Goal: Task Accomplishment & Management: Manage account settings

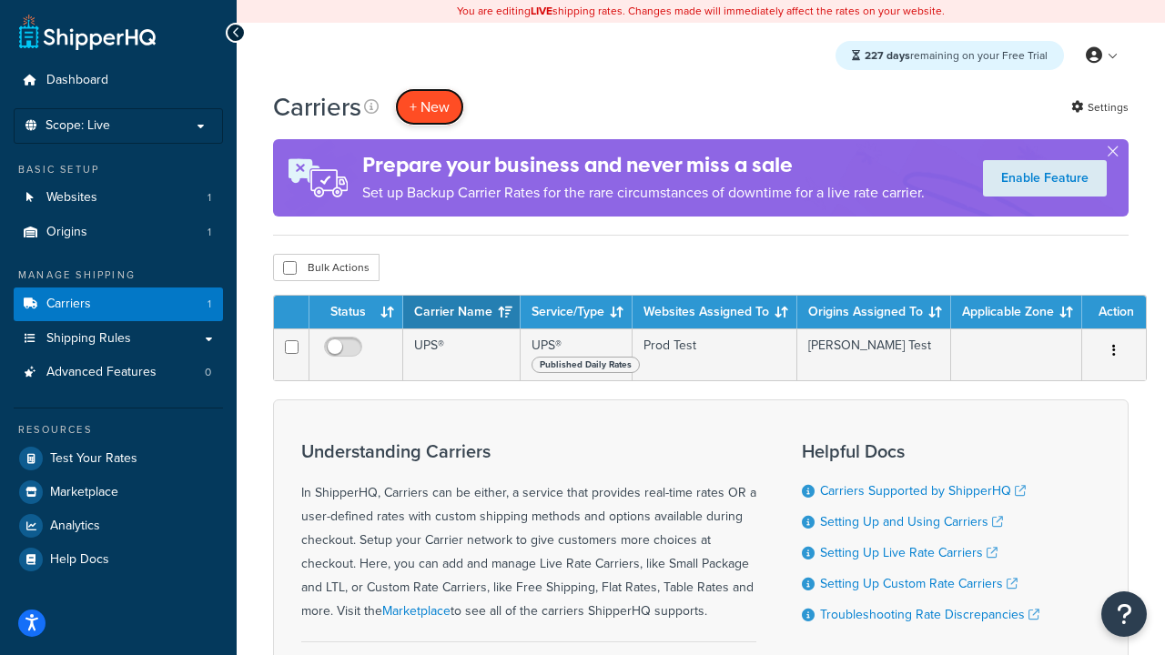
click at [430, 107] on button "+ New" at bounding box center [429, 106] width 69 height 37
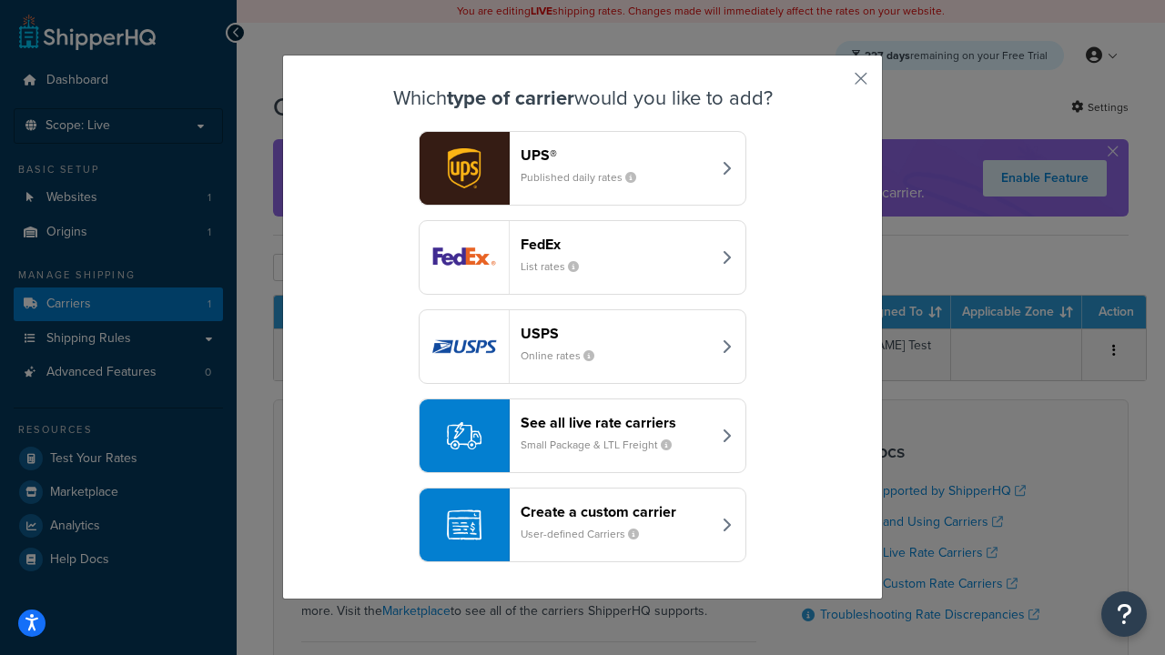
click at [615, 244] on header "FedEx" at bounding box center [616, 244] width 190 height 17
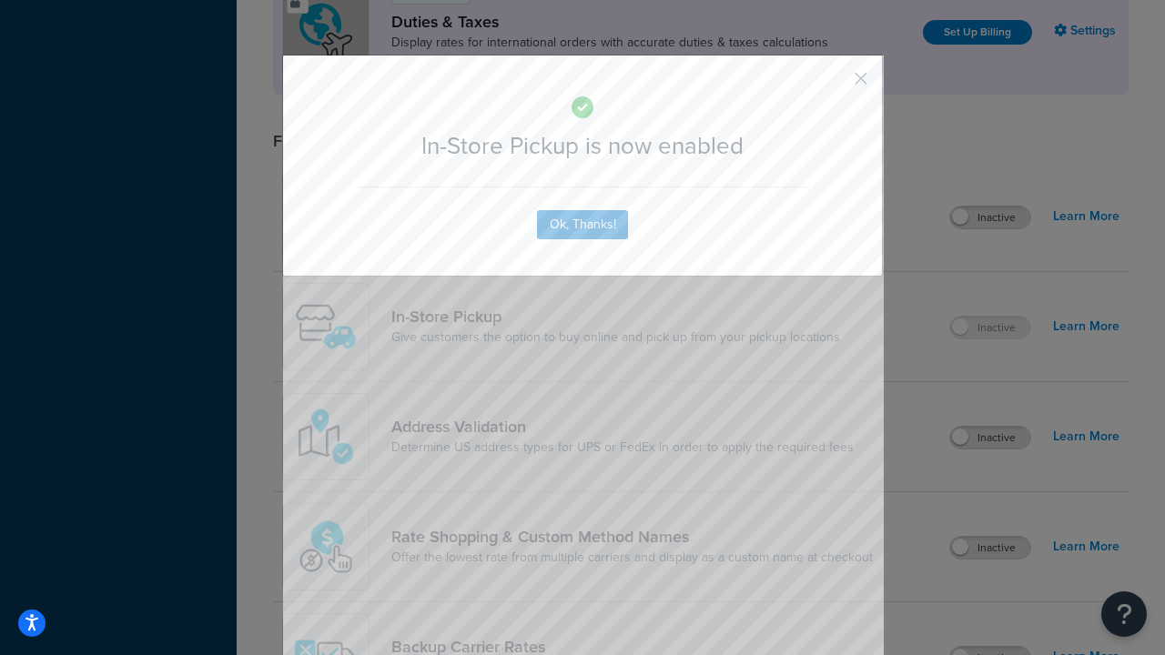
click at [834, 85] on button "button" at bounding box center [834, 85] width 5 height 5
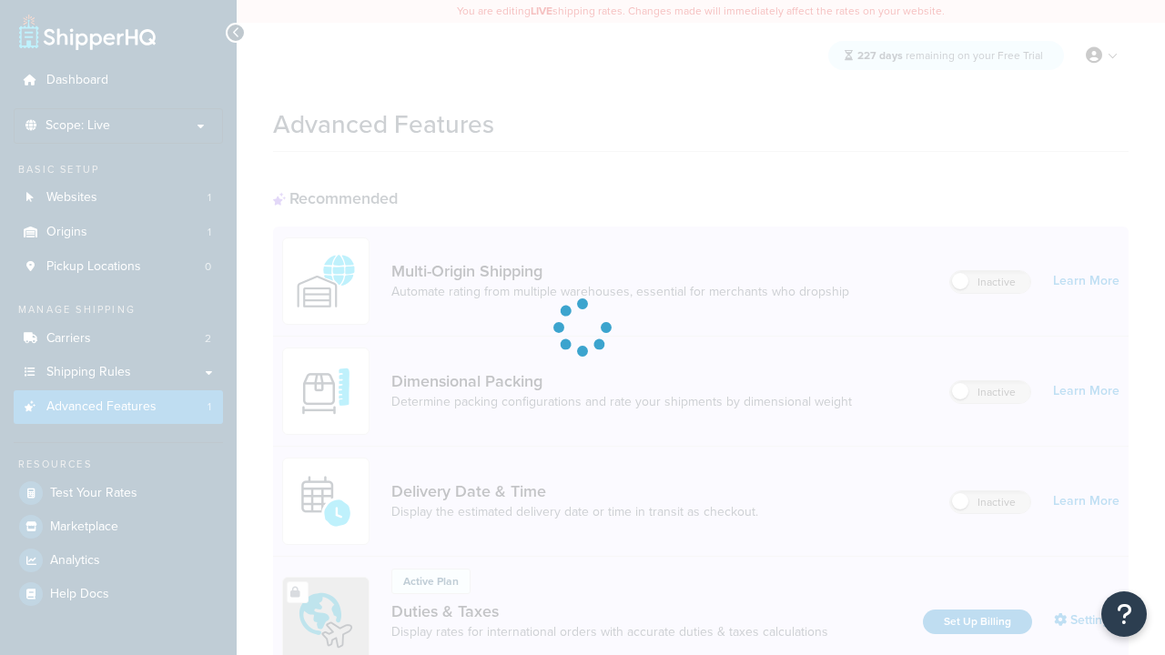
scroll to position [590, 0]
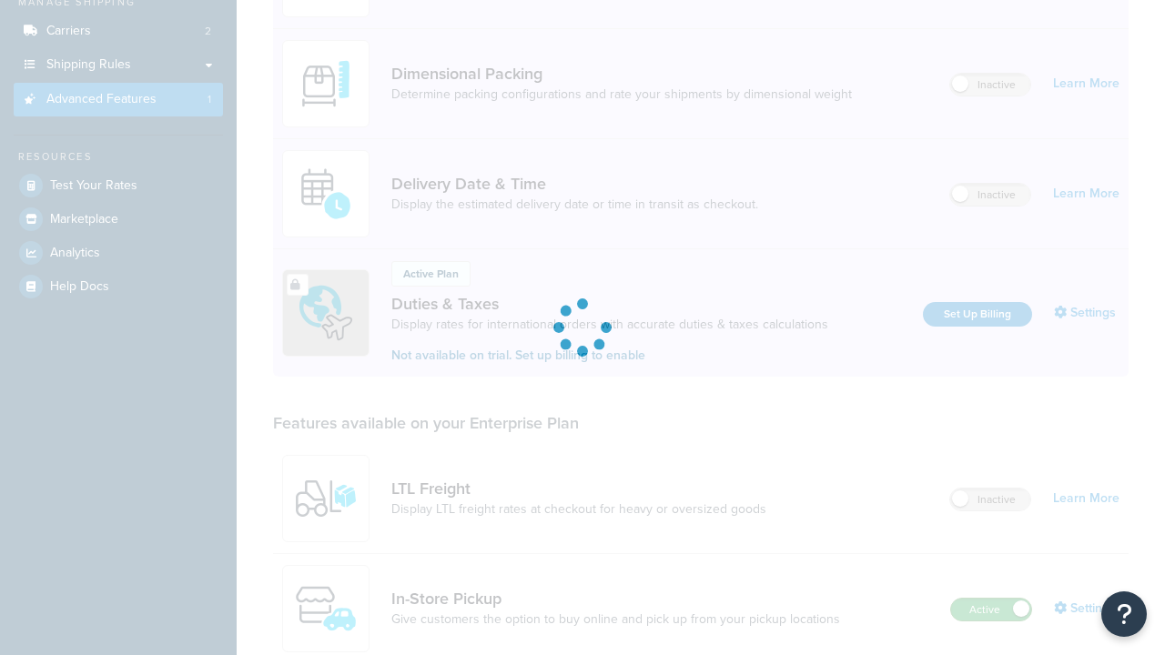
click at [991, 599] on label "Active" at bounding box center [991, 610] width 80 height 22
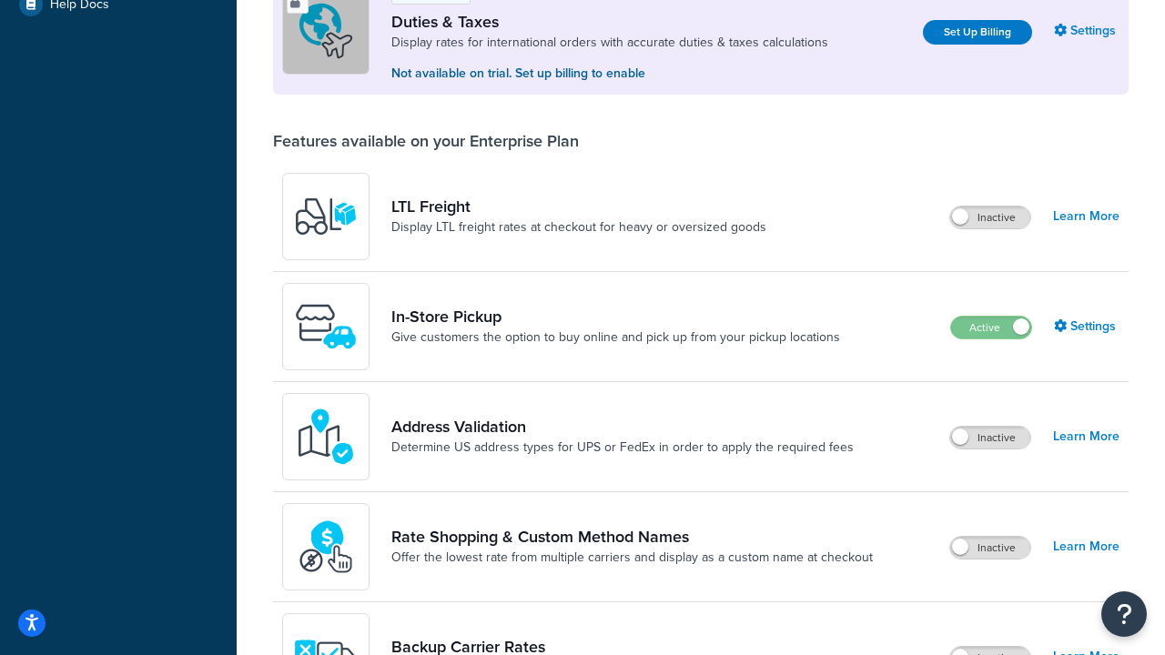
scroll to position [555, 0]
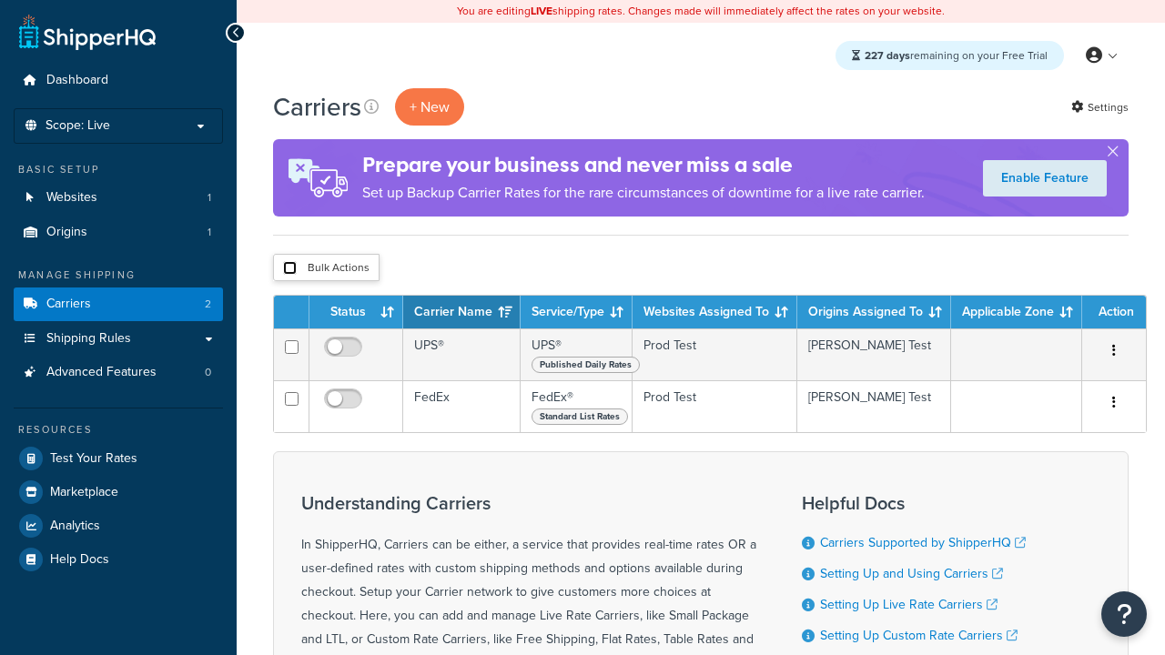
click at [289, 269] on input "checkbox" at bounding box center [290, 268] width 14 height 14
checkbox input "true"
click at [0, 0] on button "Delete" at bounding box center [0, 0] width 0 height 0
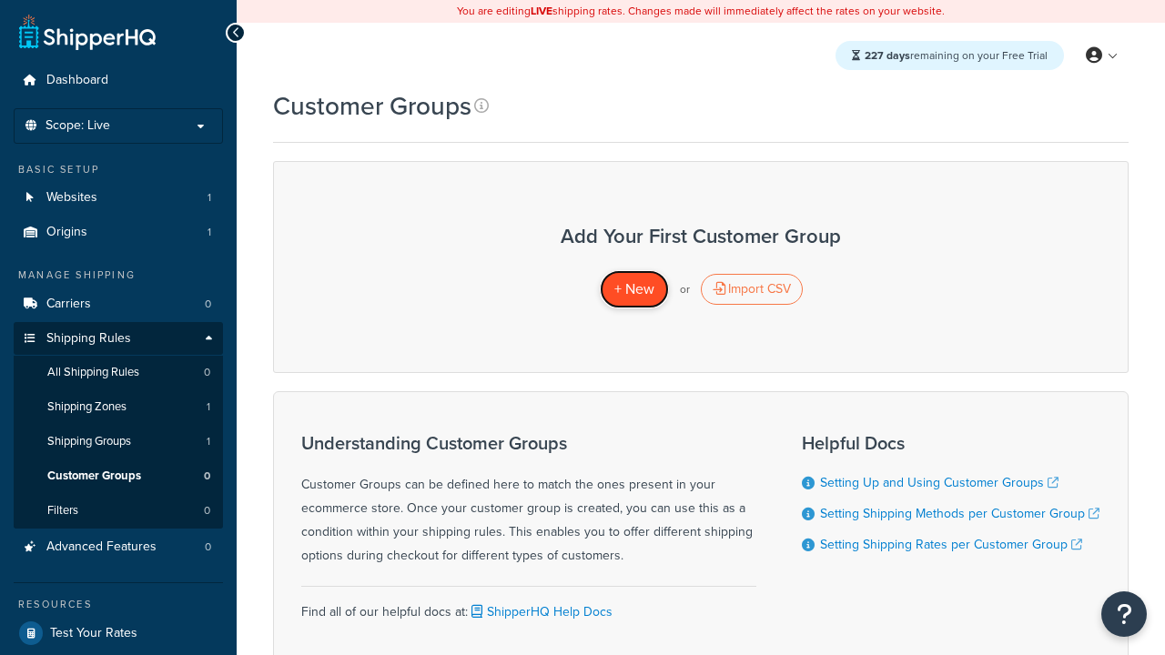
click at [634, 289] on span "+ New" at bounding box center [634, 289] width 40 height 21
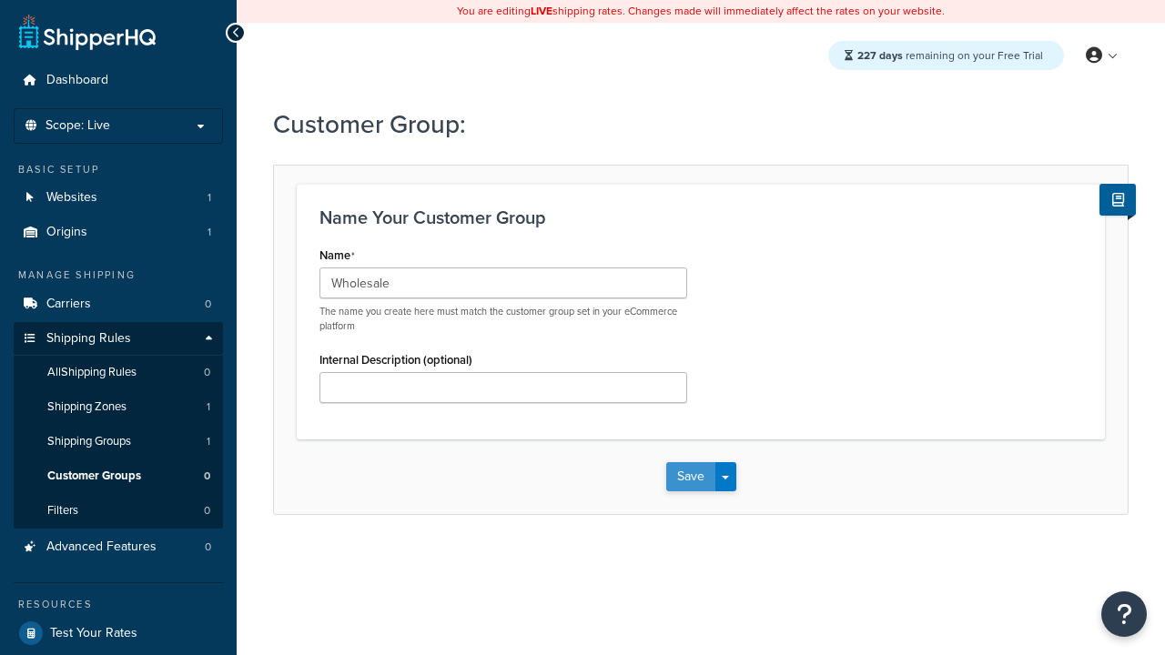
type input "Wholesale"
click at [690, 477] on button "Save" at bounding box center [690, 476] width 49 height 29
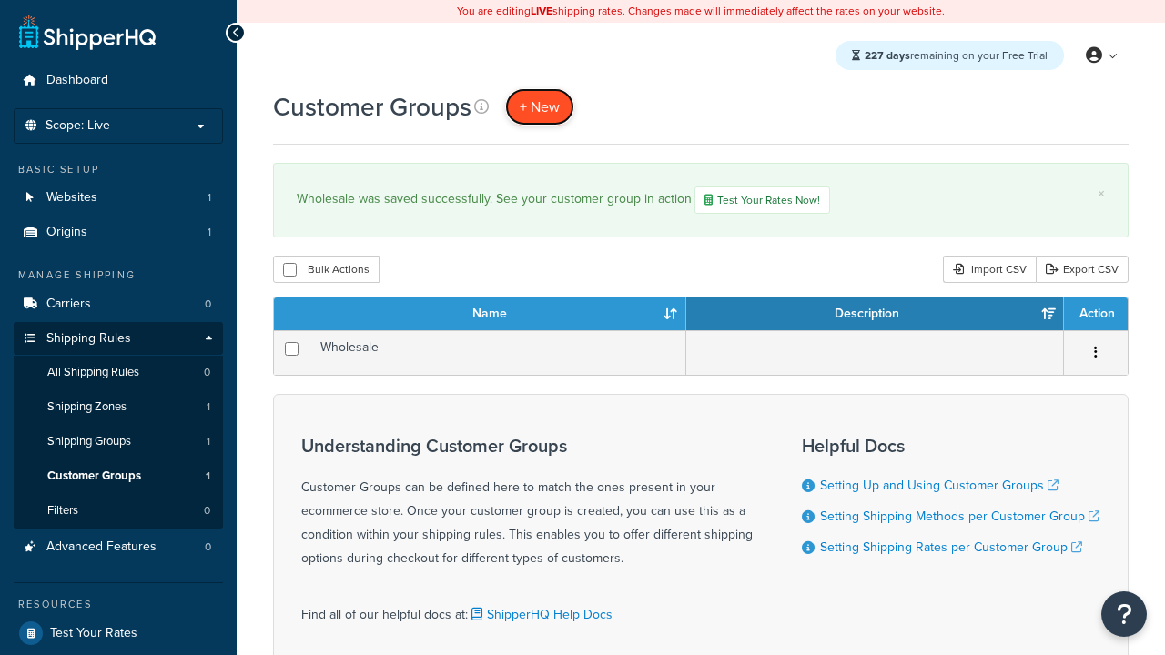
click at [540, 107] on span "+ New" at bounding box center [540, 106] width 40 height 21
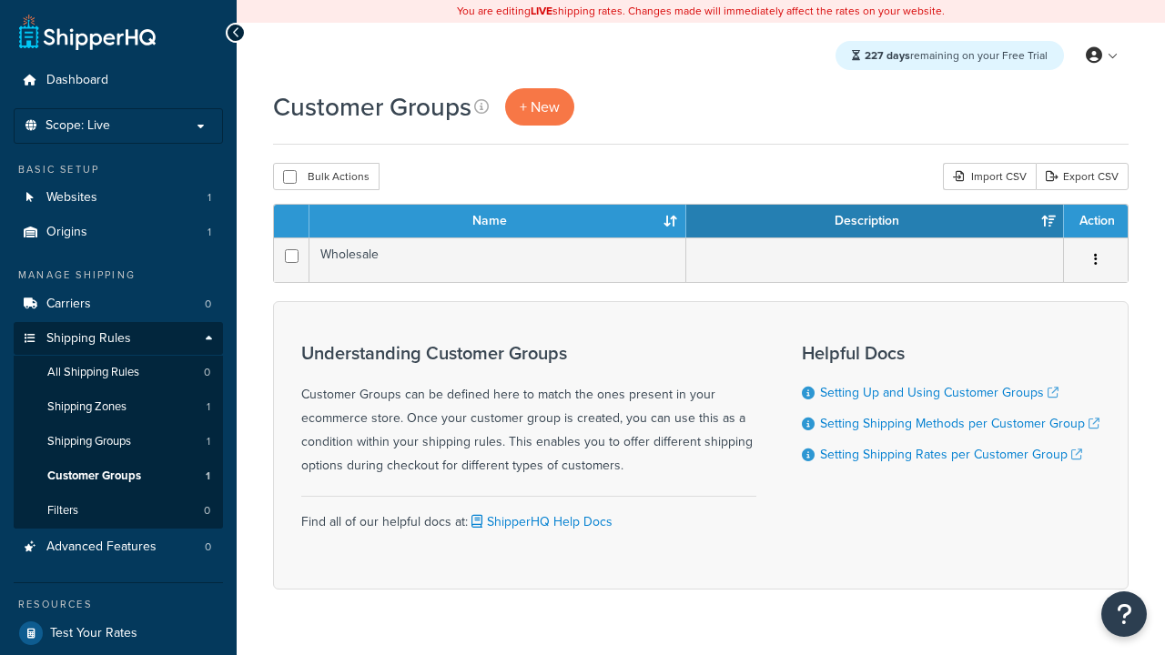
click at [498, 222] on th "Name" at bounding box center [497, 221] width 377 height 33
click at [875, 222] on th "Description" at bounding box center [875, 221] width 378 height 33
click at [1095, 222] on th "Action" at bounding box center [1096, 221] width 64 height 33
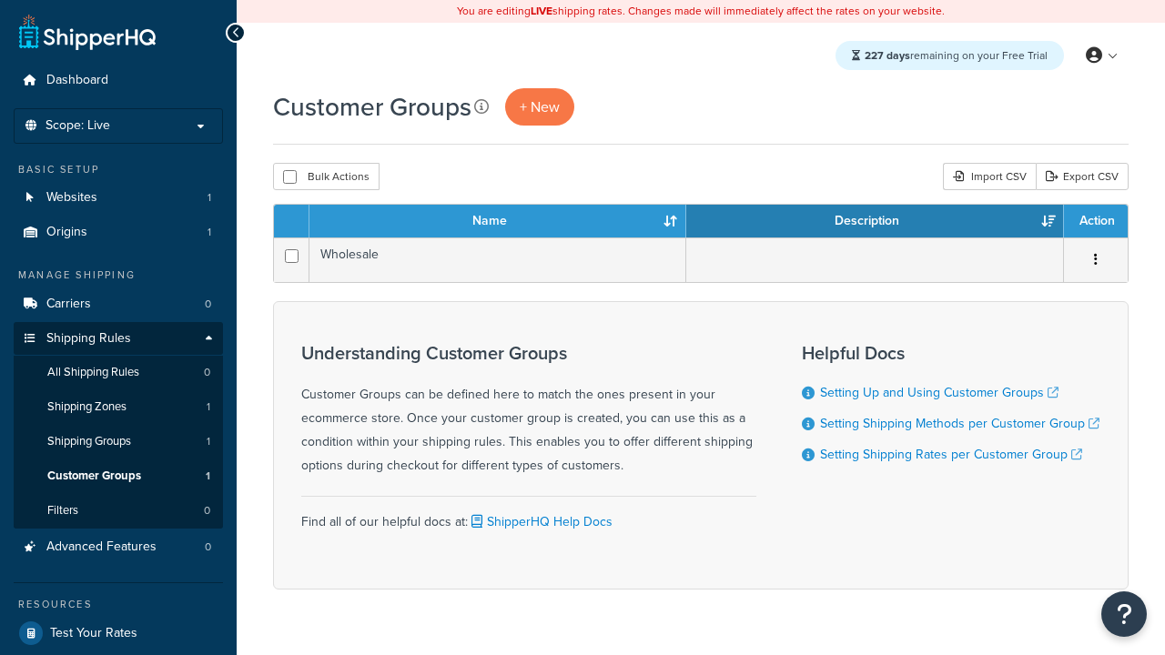
click at [1095, 222] on th "Action" at bounding box center [1096, 221] width 64 height 33
click at [482, 107] on icon at bounding box center [481, 106] width 15 height 15
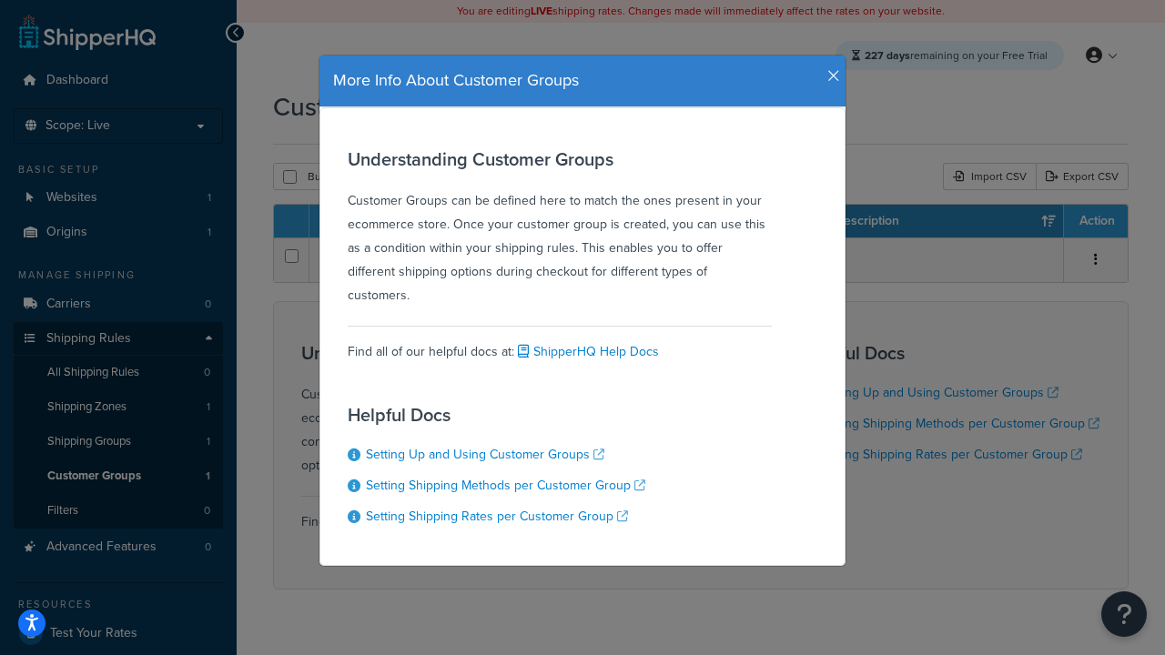
click at [829, 69] on icon "button" at bounding box center [833, 76] width 13 height 16
